Goal: Information Seeking & Learning: Learn about a topic

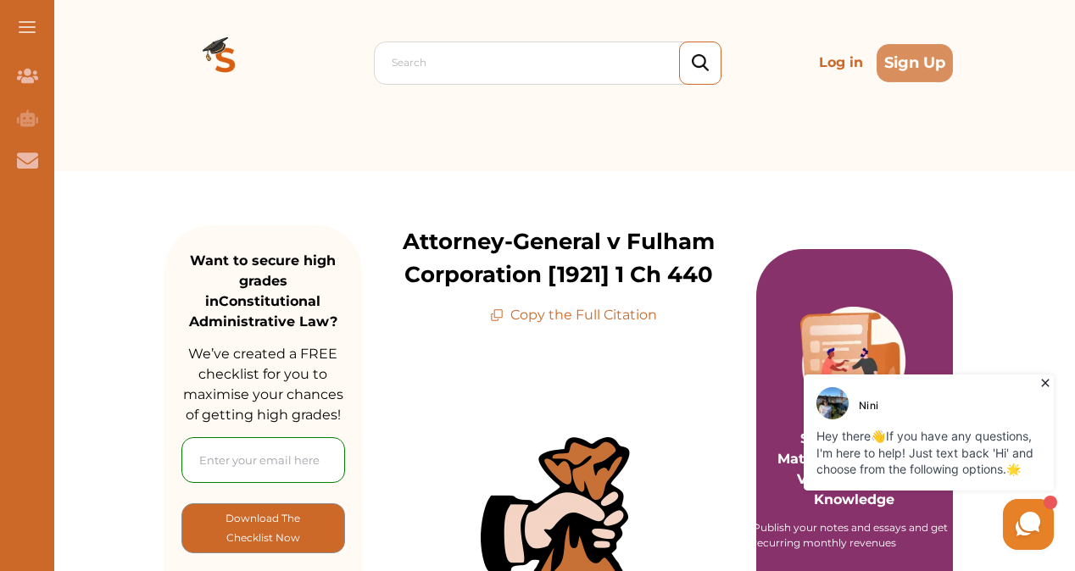
click at [405, 244] on p "Attorney-General v Fulham Corporation [1921] 1 Ch 440" at bounding box center [559, 258] width 394 height 66
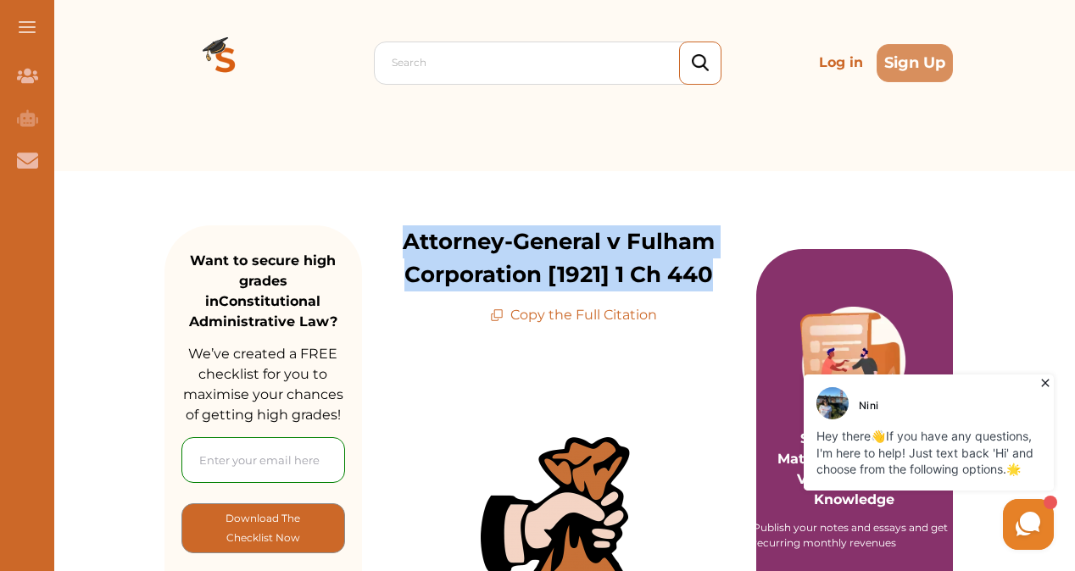
drag, startPoint x: 405, startPoint y: 244, endPoint x: 718, endPoint y: 286, distance: 315.6
click at [718, 286] on p "Attorney-General v Fulham Corporation [1921] 1 Ch 440" at bounding box center [559, 258] width 394 height 66
copy p "Attorney-General v Fulham Corporation [1921] 1 Ch 440"
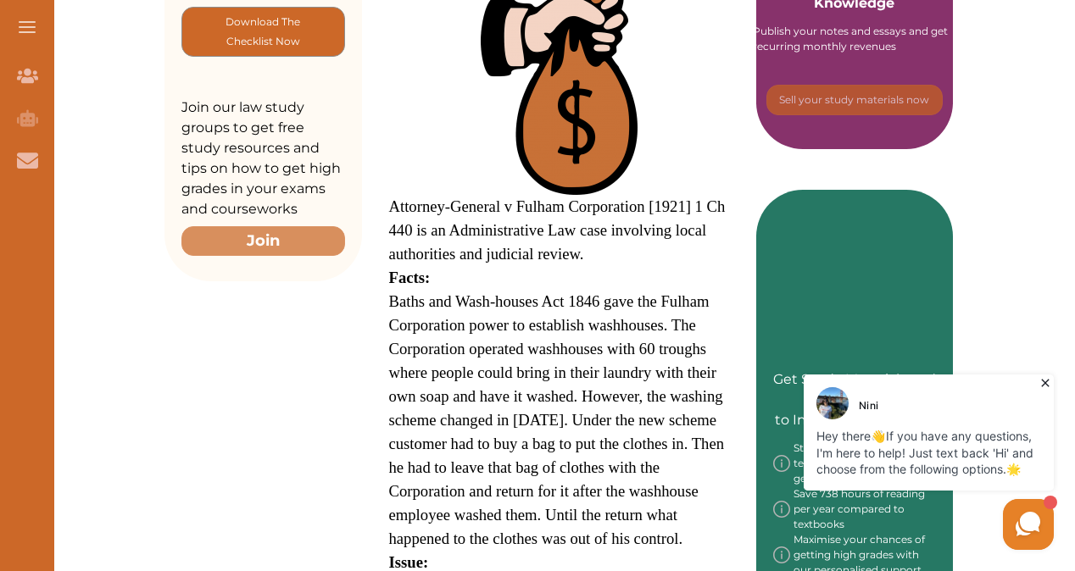
scroll to position [543, 0]
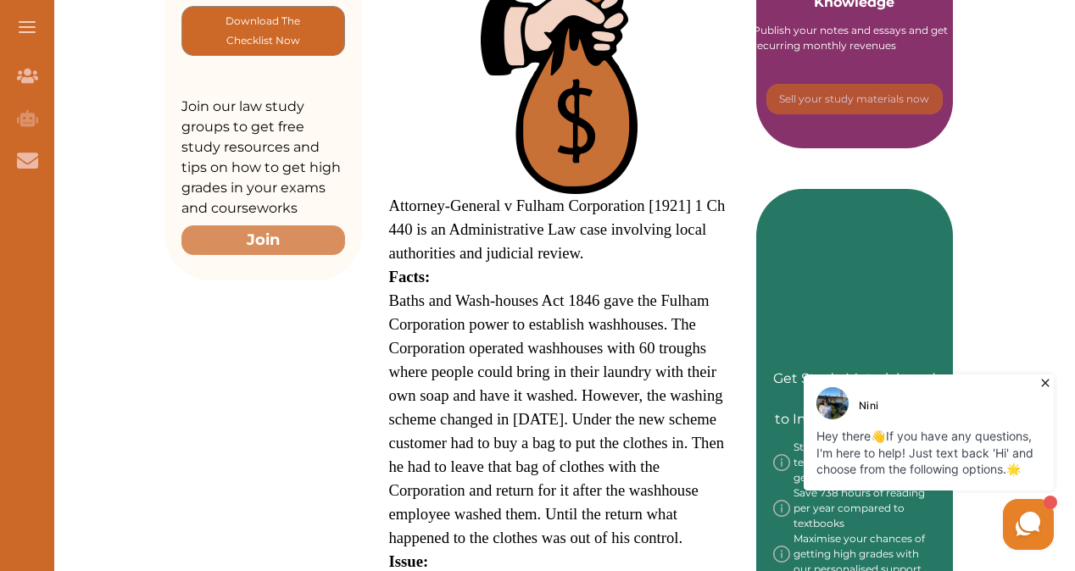
click at [392, 303] on span "Baths and Wash-houses Act 1846 gave the Fulham Corporation power to establish w…" at bounding box center [557, 419] width 336 height 255
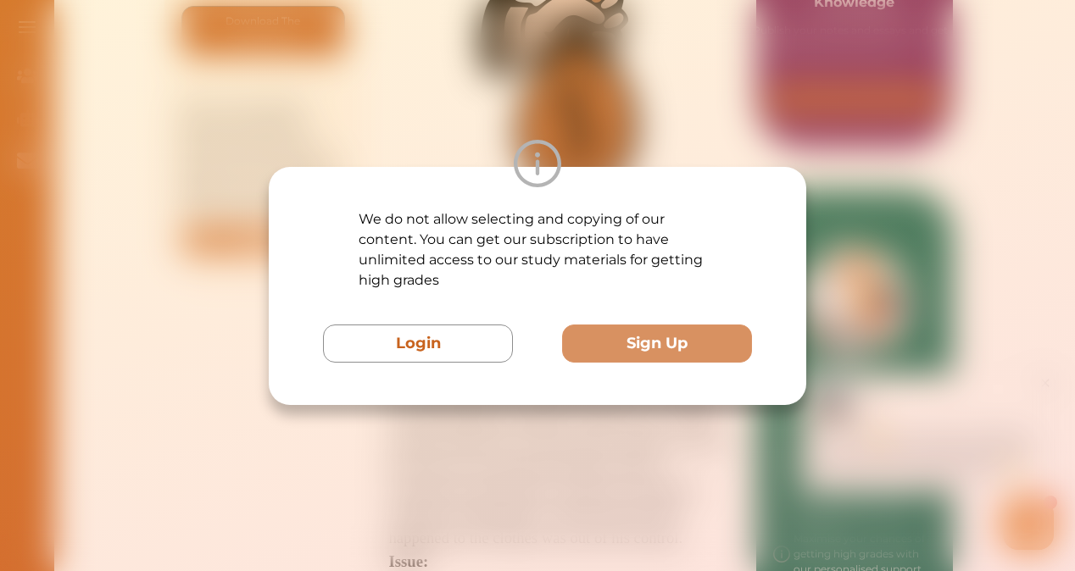
click at [550, 159] on img at bounding box center [537, 163] width 47 height 47
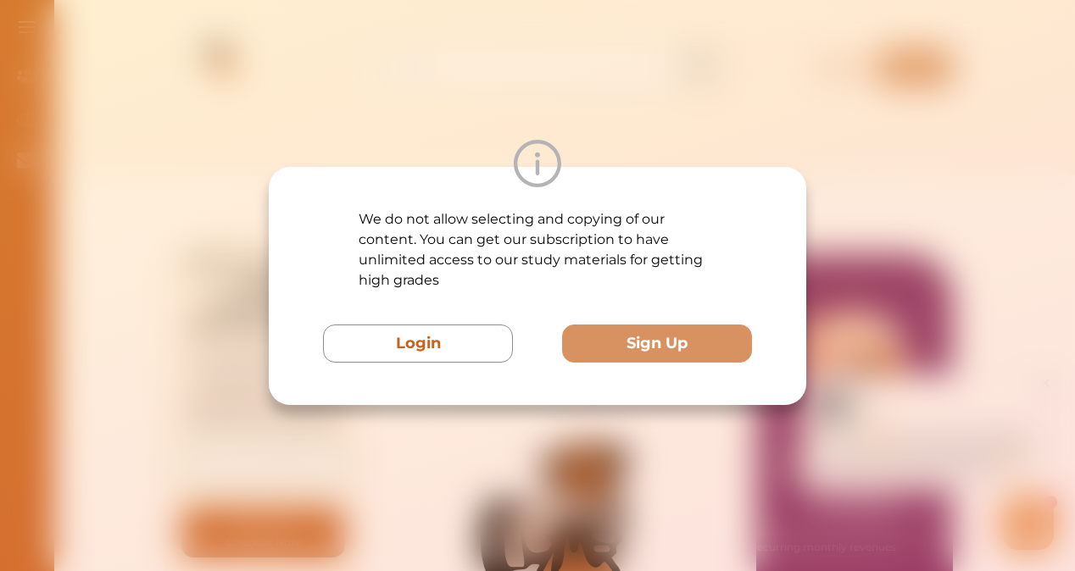
scroll to position [0, 0]
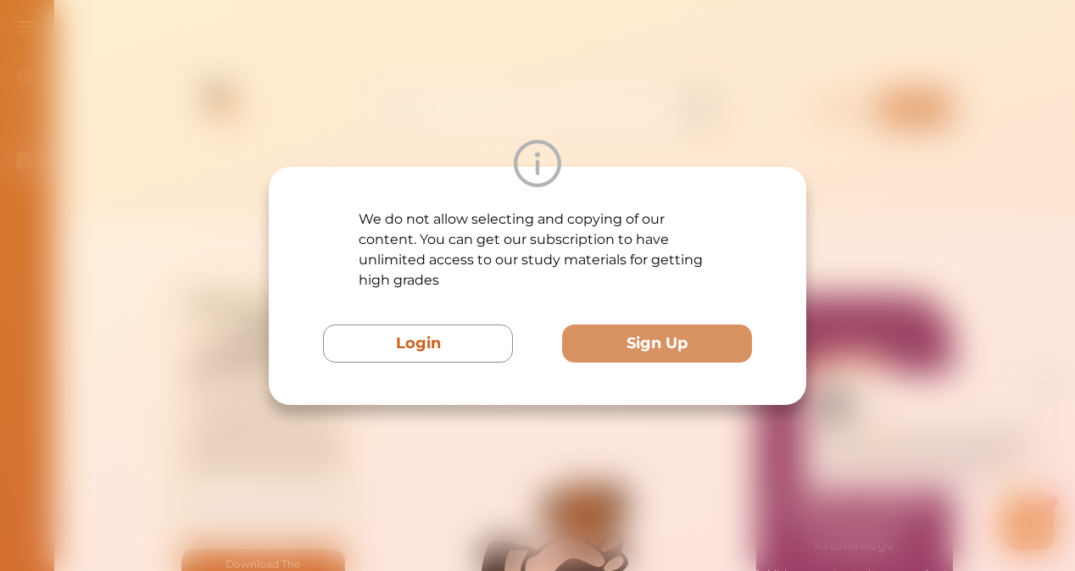
click at [559, 175] on img at bounding box center [537, 163] width 47 height 47
